Goal: Find specific page/section: Find specific page/section

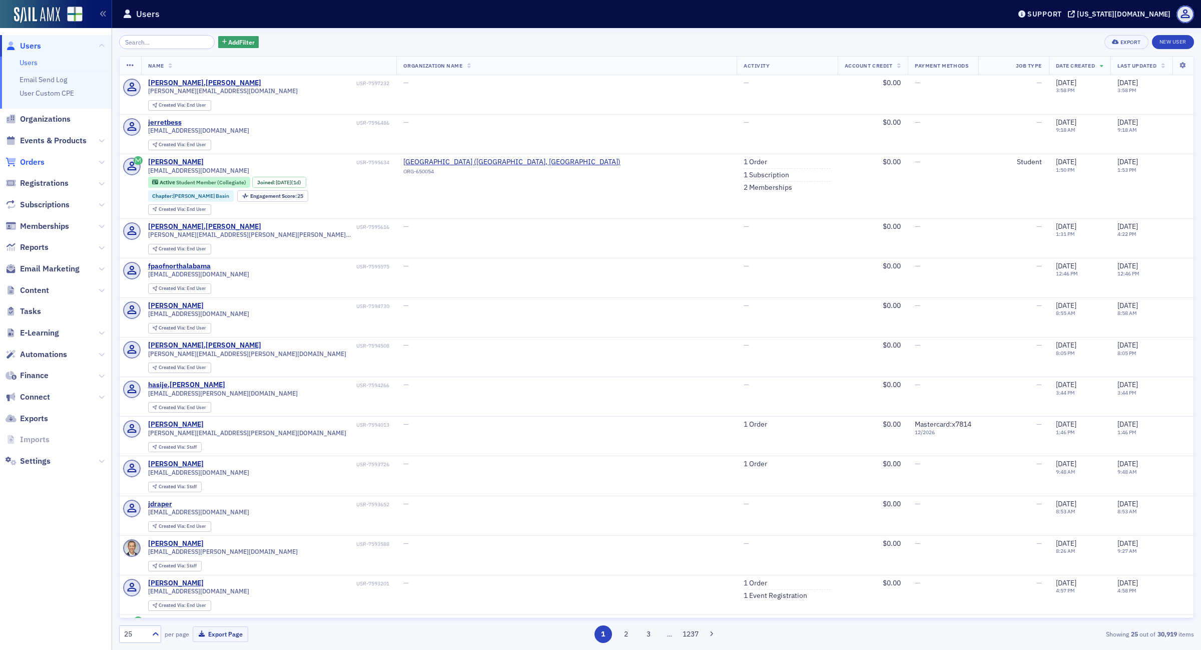
click at [30, 160] on span "Orders" at bounding box center [32, 162] width 25 height 11
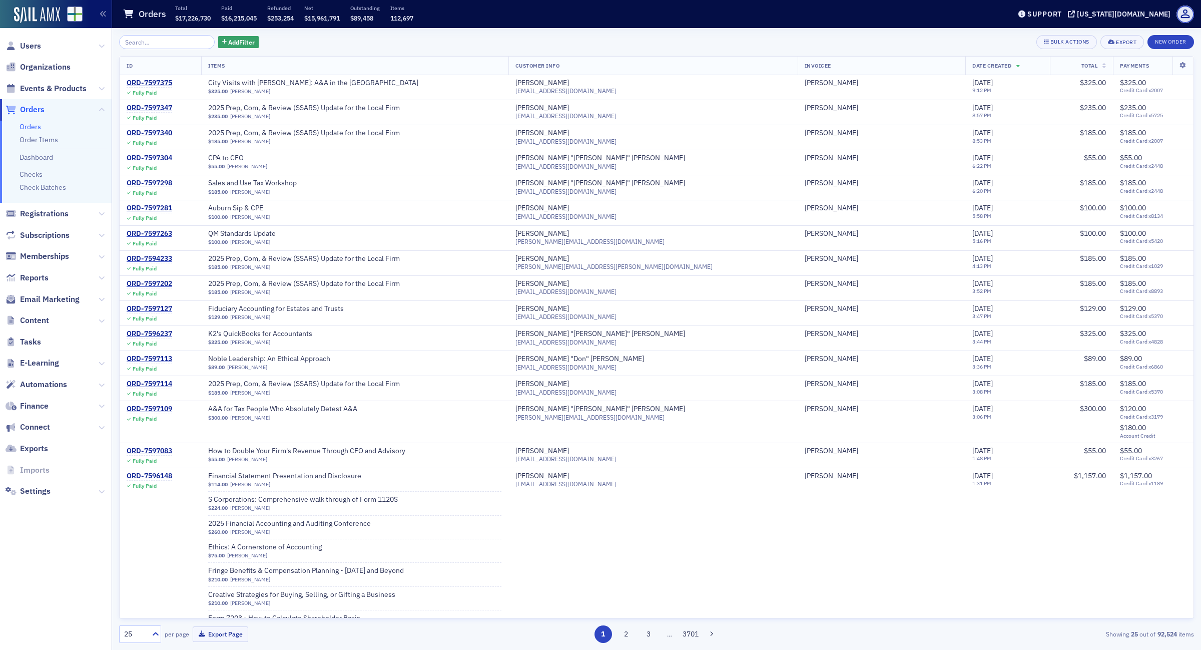
click at [29, 168] on li "Checks" at bounding box center [63, 173] width 87 height 14
click at [29, 174] on link "Checks" at bounding box center [31, 174] width 23 height 9
